Goal: Check status

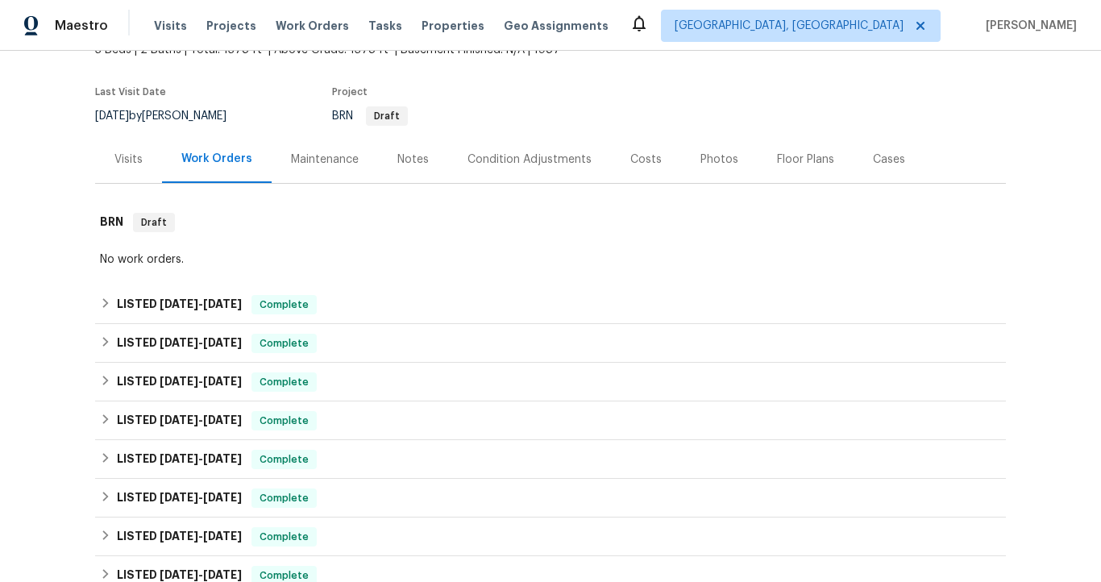
scroll to position [156, 0]
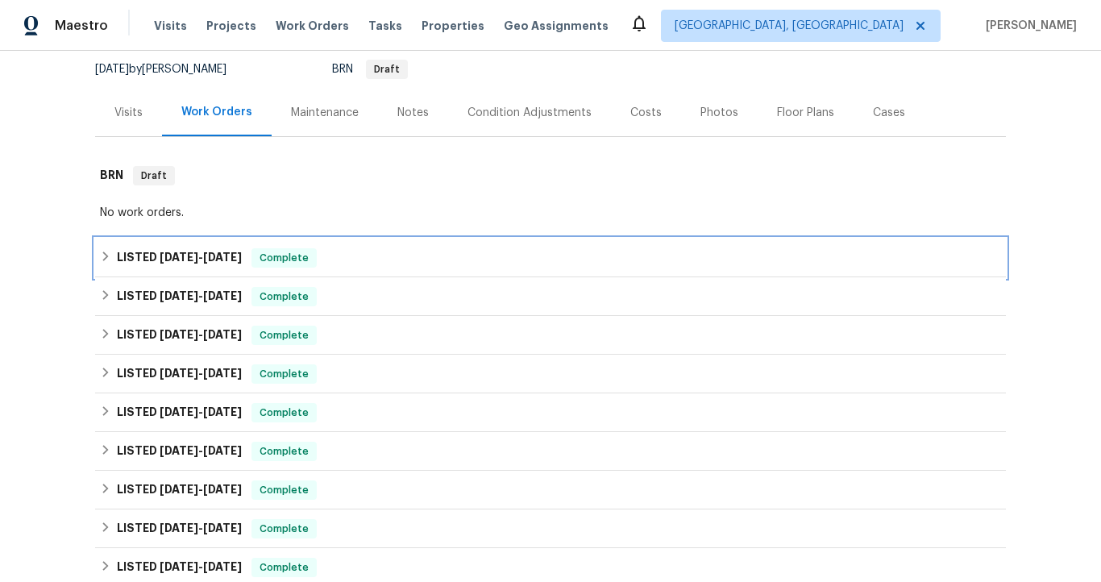
click at [240, 258] on span "[DATE]" at bounding box center [222, 256] width 39 height 11
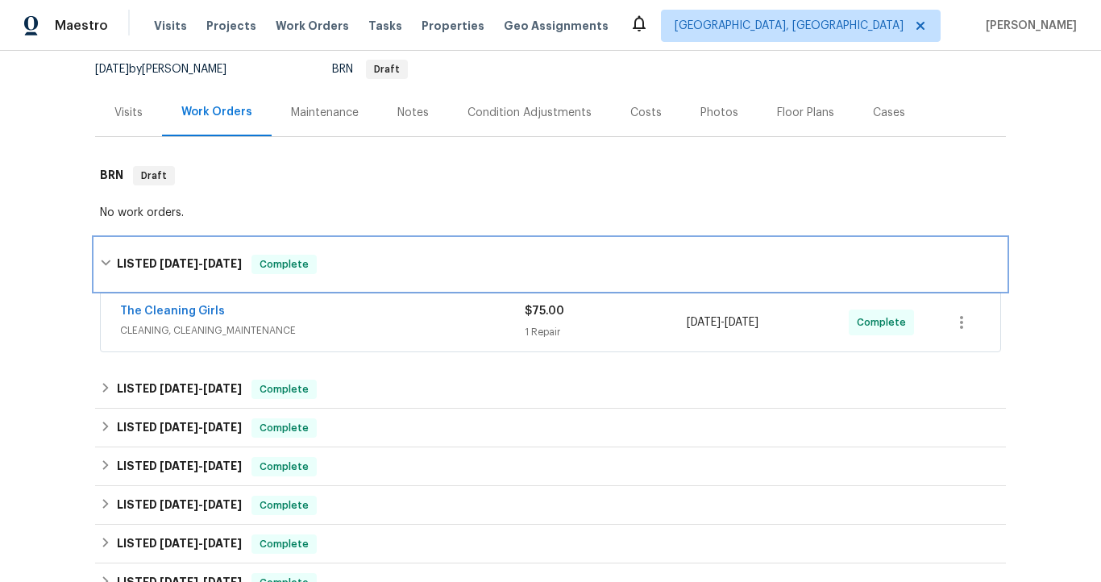
click at [240, 258] on span "[DATE]" at bounding box center [222, 263] width 39 height 11
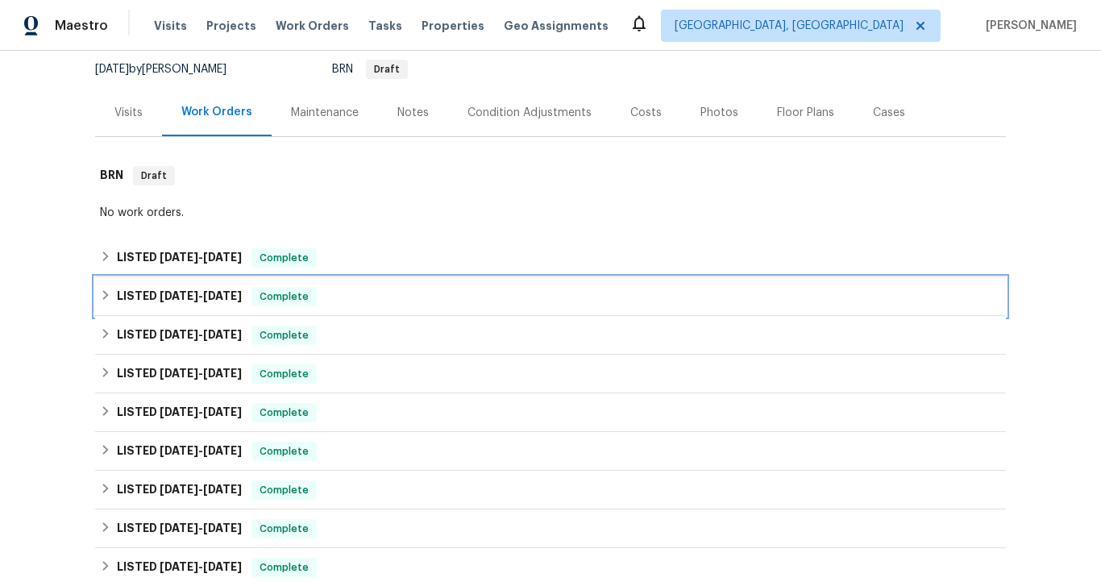
click at [238, 295] on span "[DATE]" at bounding box center [222, 295] width 39 height 11
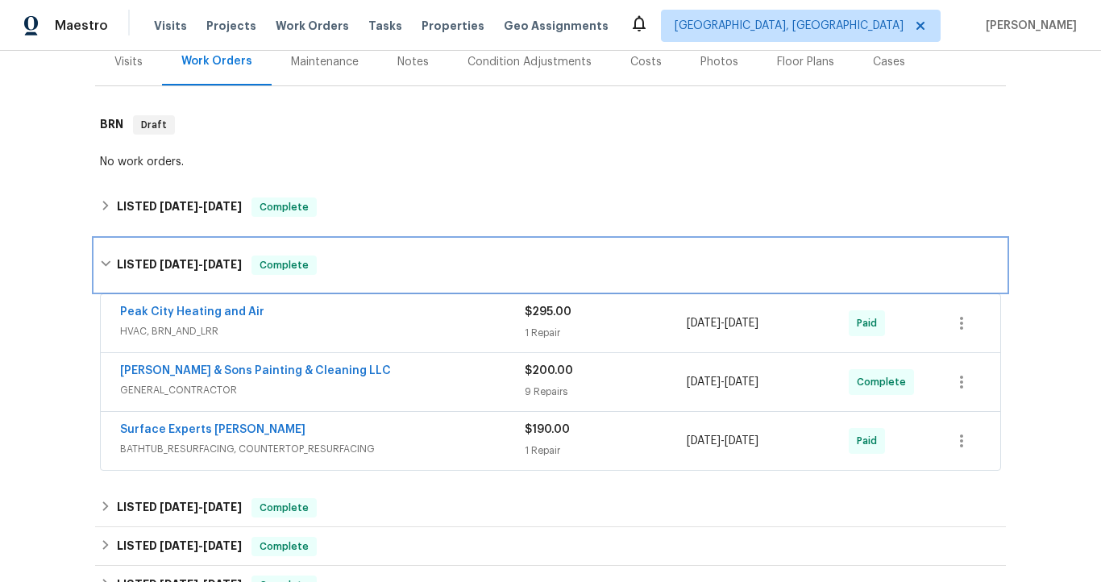
scroll to position [207, 0]
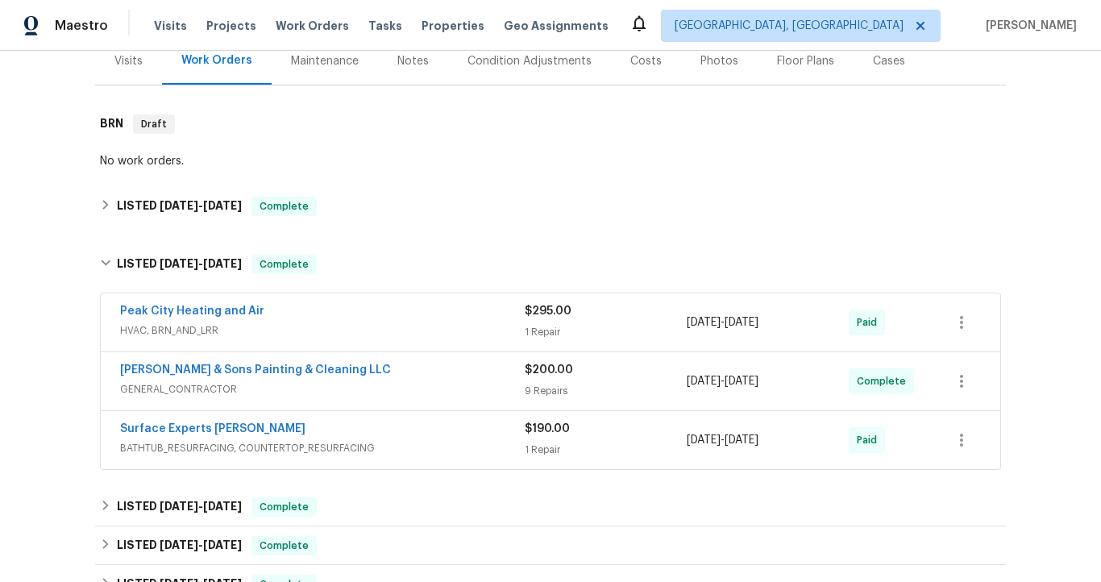
click at [294, 327] on span "HVAC, BRN_AND_LRR" at bounding box center [322, 330] width 405 height 16
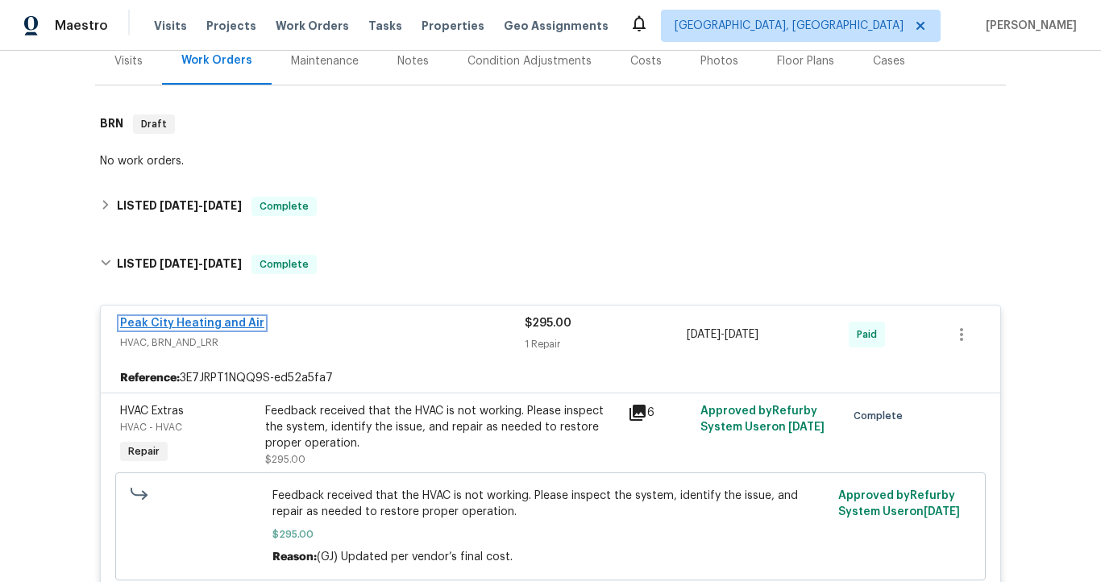
click at [239, 324] on link "Peak City Heating and Air" at bounding box center [192, 322] width 144 height 11
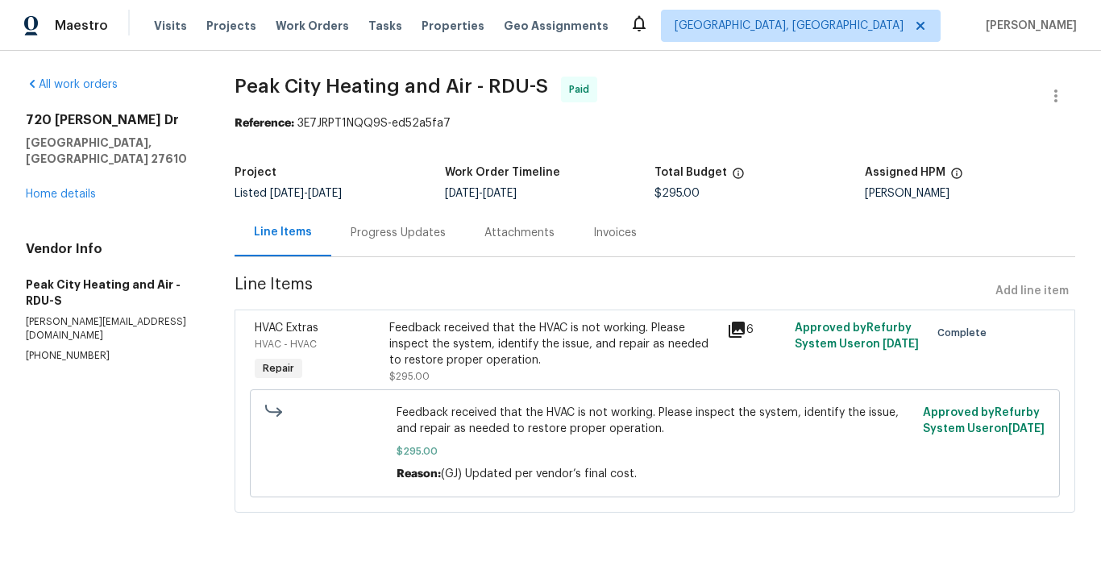
click at [420, 234] on div "Progress Updates" at bounding box center [398, 233] width 95 height 16
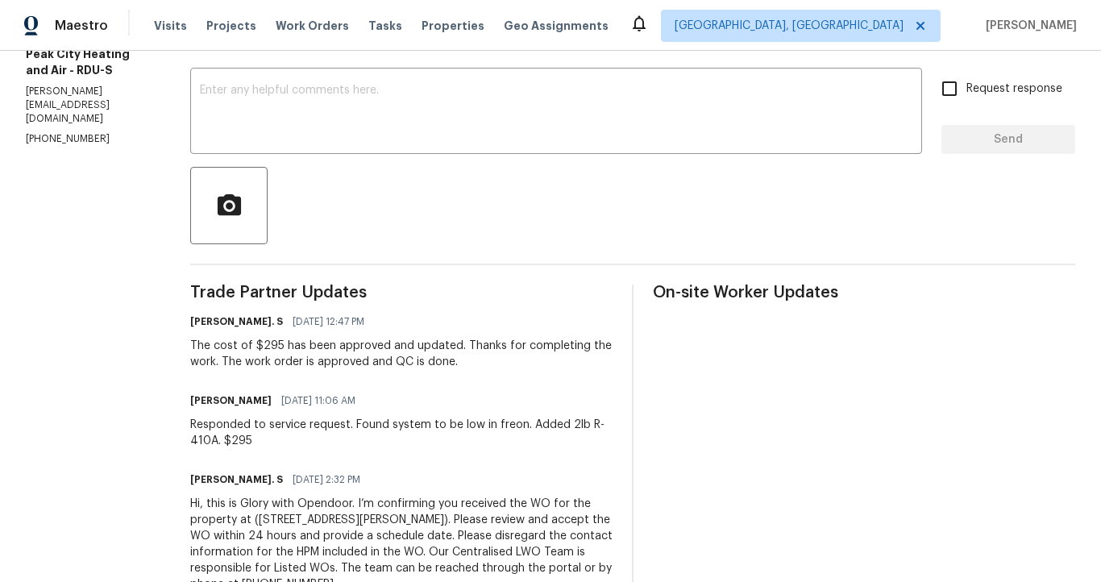
scroll to position [262, 0]
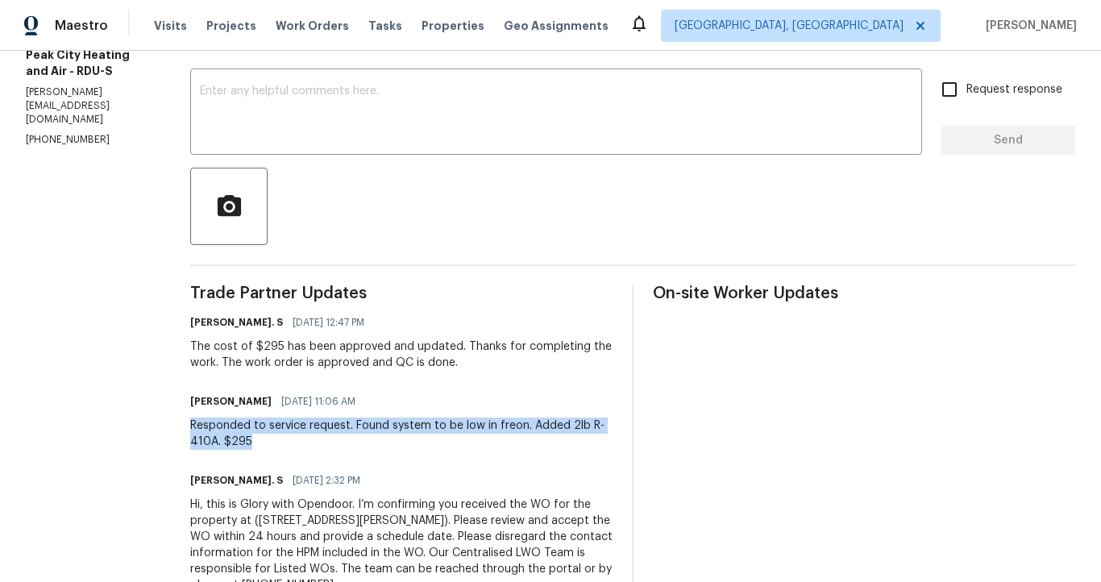
drag, startPoint x: 190, startPoint y: 426, endPoint x: 255, endPoint y: 452, distance: 70.2
click at [255, 452] on div "Trade Partner Updates [PERSON_NAME]. S [DATE] 12:47 PM The cost of $295 has bee…" at bounding box center [401, 448] width 422 height 327
copy div "Responded to service request. Found system to be low in freon. Added 2lb R-410A…"
